Goal: Task Accomplishment & Management: Use online tool/utility

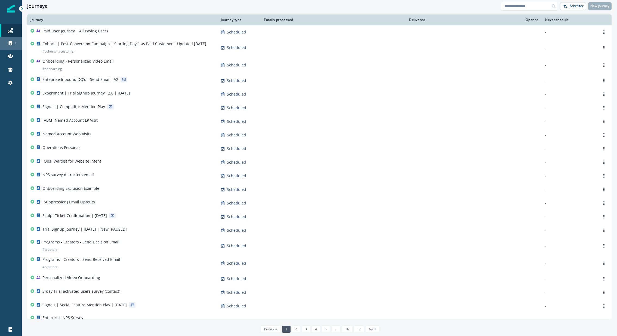
click at [11, 41] on icon at bounding box center [10, 42] width 5 height 3
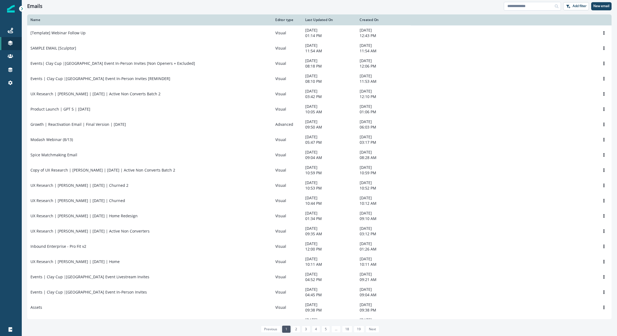
click at [524, 6] on input at bounding box center [532, 6] width 57 height 9
type input "*"
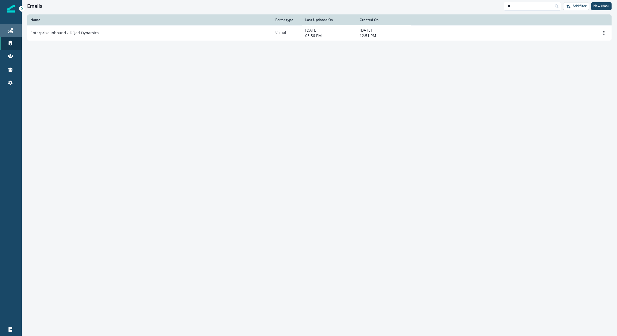
type input "**"
click at [4, 27] on div "Journeys" at bounding box center [10, 30] width 17 height 7
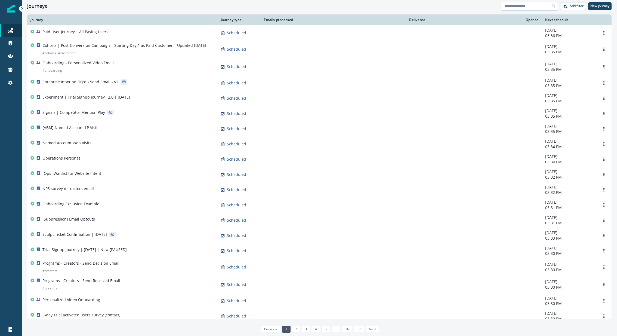
click at [510, 7] on input at bounding box center [529, 6] width 57 height 9
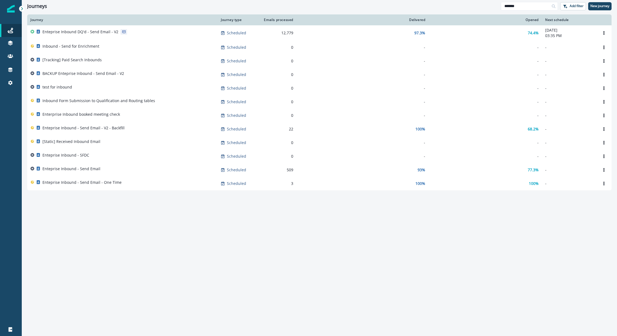
type input "*******"
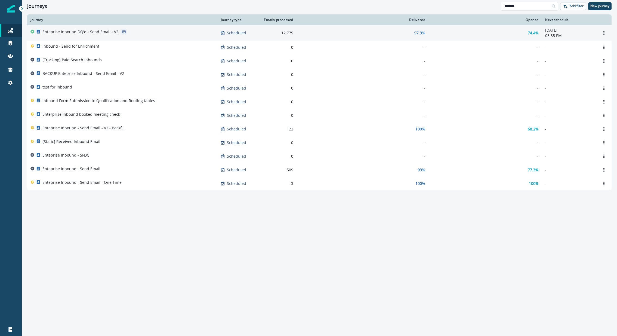
click at [219, 31] on td "Scheduled" at bounding box center [238, 32] width 41 height 15
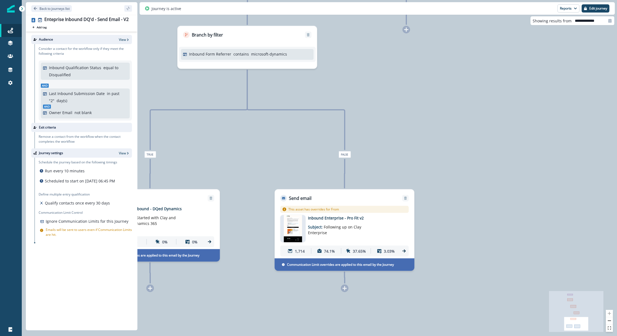
click at [350, 218] on p "Inbound Enterprise - Pro Fit v2" at bounding box center [351, 218] width 87 height 6
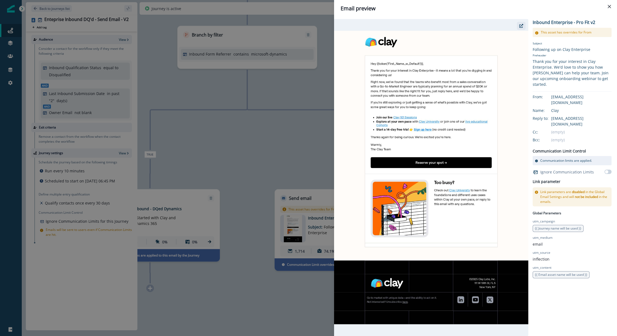
click at [520, 27] on icon "button" at bounding box center [522, 26] width 4 height 4
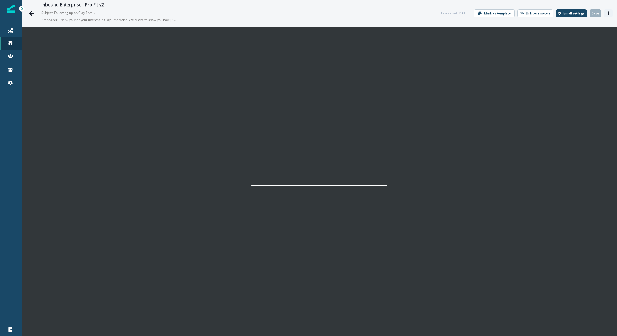
click at [607, 12] on icon "Actions" at bounding box center [609, 13] width 4 height 4
click at [606, 13] on button "Actions" at bounding box center [608, 13] width 9 height 8
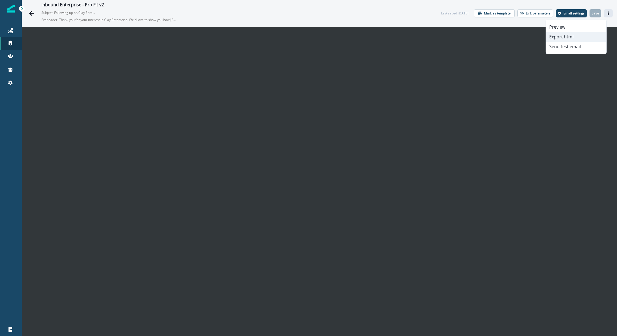
click at [572, 37] on button "Export html" at bounding box center [576, 37] width 60 height 10
